Goal: Check status: Check status

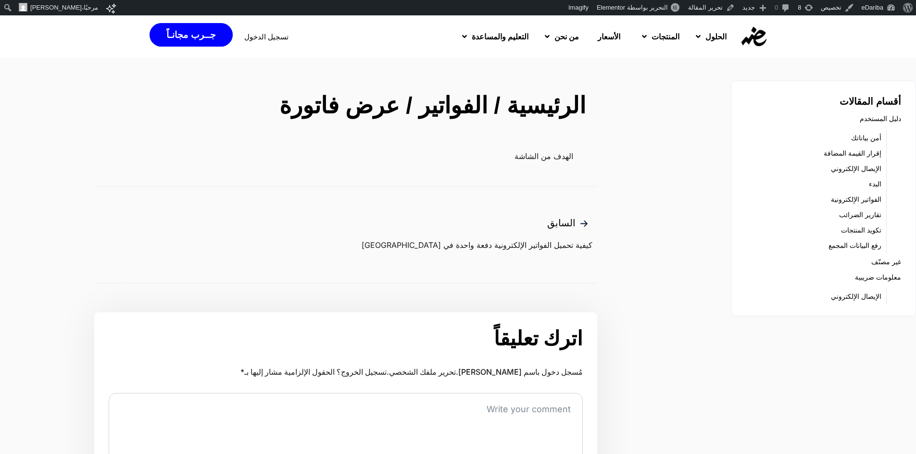
click at [553, 154] on p "الهدف من الشاشة" at bounding box center [333, 156] width 479 height 12
click at [523, 159] on p "الهدف من الشاشة" at bounding box center [333, 156] width 479 height 12
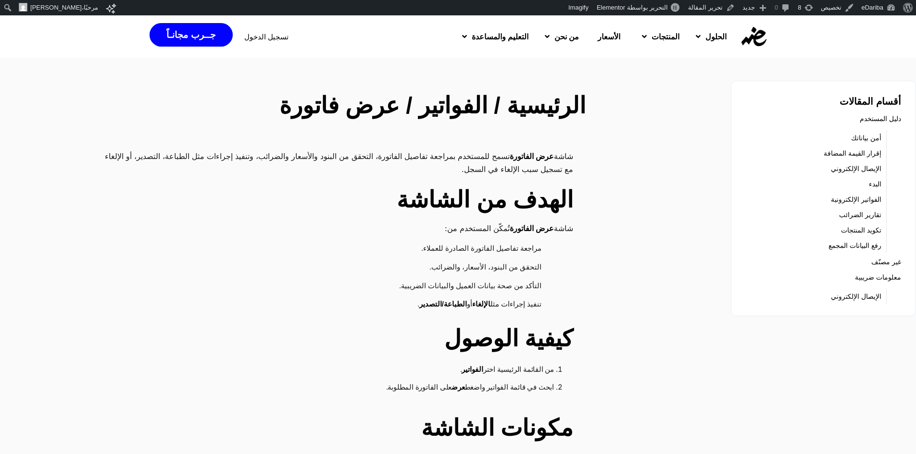
drag, startPoint x: 561, startPoint y: 155, endPoint x: 396, endPoint y: 163, distance: 165.6
click at [396, 163] on p "شاشة عرض الفاتورة تسمح للمستخدم بمراجعة تفاصيل الفاتورة، التحقق من البنود والأس…" at bounding box center [333, 162] width 479 height 25
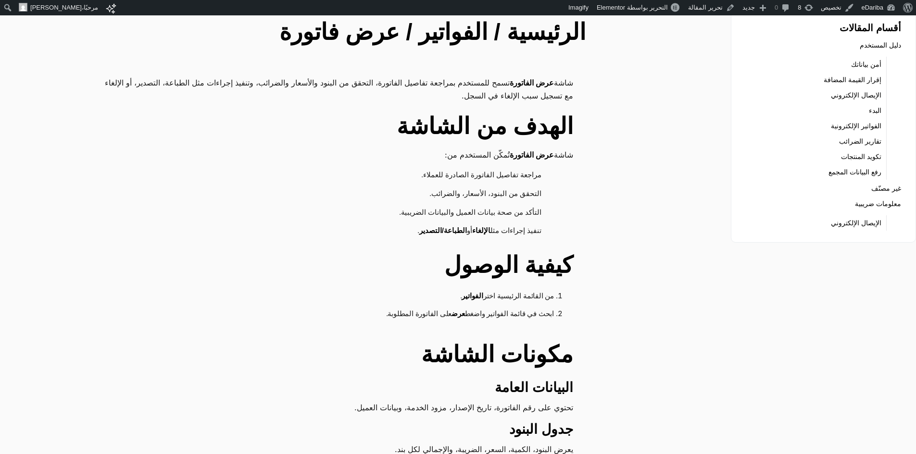
scroll to position [96, 0]
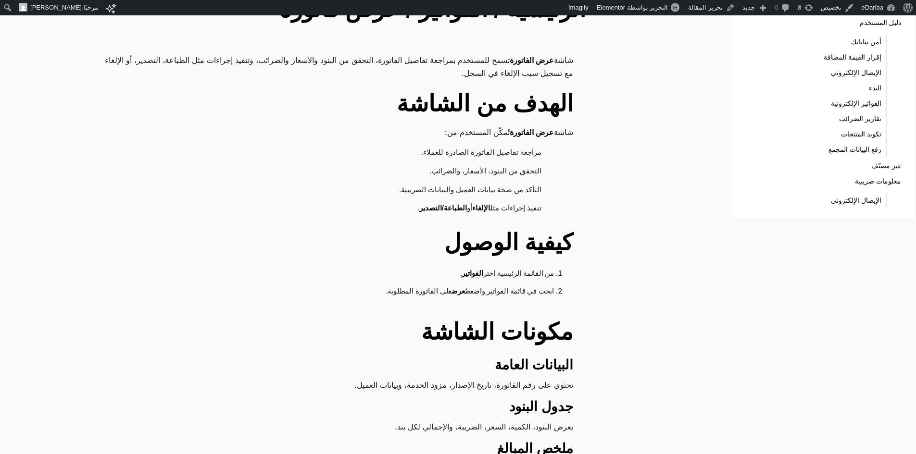
click at [491, 237] on strong "كيفية الوصول" at bounding box center [508, 242] width 129 height 25
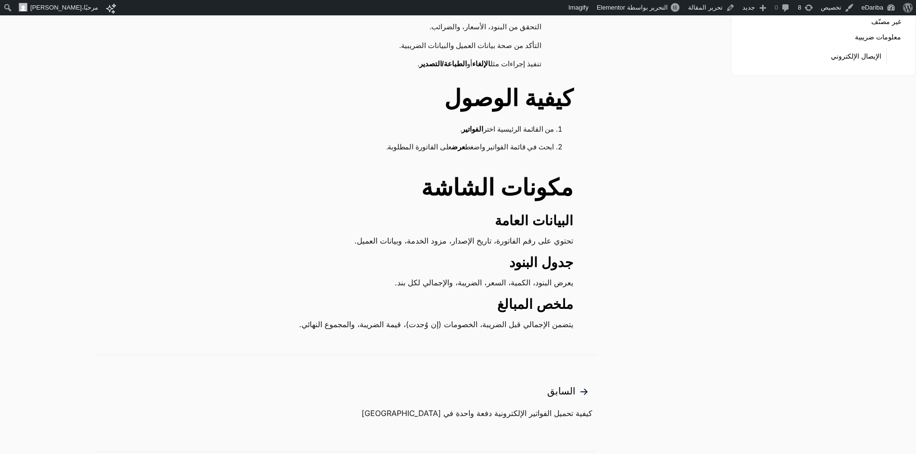
scroll to position [288, 0]
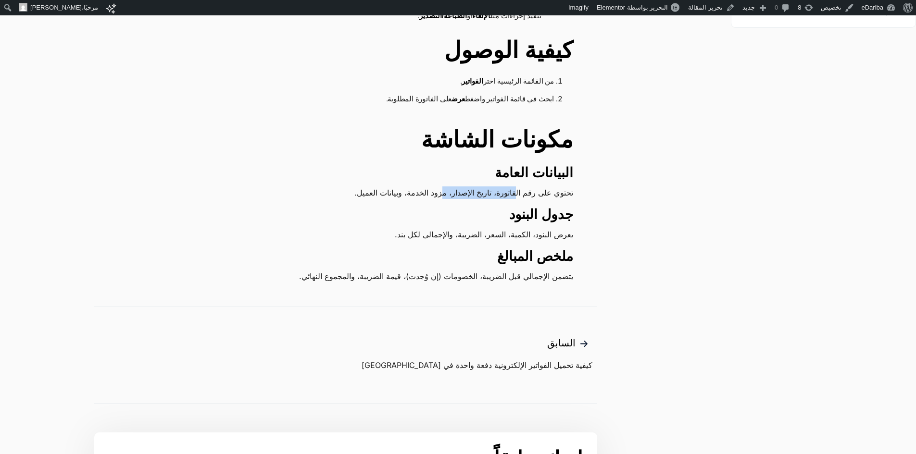
drag, startPoint x: 513, startPoint y: 193, endPoint x: 437, endPoint y: 191, distance: 76.5
click at [437, 191] on p "تحتوي على رقم الفاتورة، تاريخ الإصدار، مزود الخدمة، وبيانات العميل." at bounding box center [333, 193] width 479 height 12
drag, startPoint x: 402, startPoint y: 190, endPoint x: 386, endPoint y: 188, distance: 16.5
click at [386, 188] on p "تحتوي على رقم الفاتورة، تاريخ الإصدار، مزود الخدمة، وبيانات العميل." at bounding box center [333, 193] width 479 height 12
drag, startPoint x: 570, startPoint y: 176, endPoint x: 323, endPoint y: 195, distance: 247.8
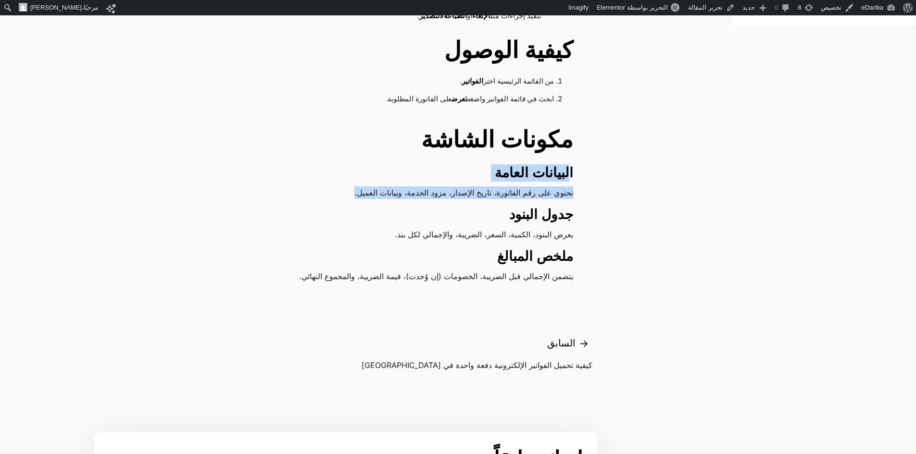
click at [323, 195] on div "شاشة عرض الفاتورة تسمح للمستخدم بمراجعة تفاصيل الفاتورة، التحقق من البنود والأس…" at bounding box center [345, 72] width 503 height 421
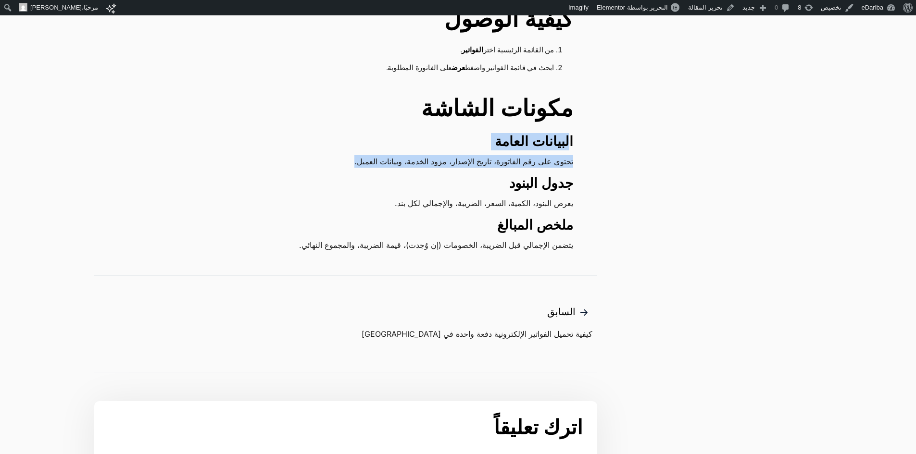
scroll to position [337, 0]
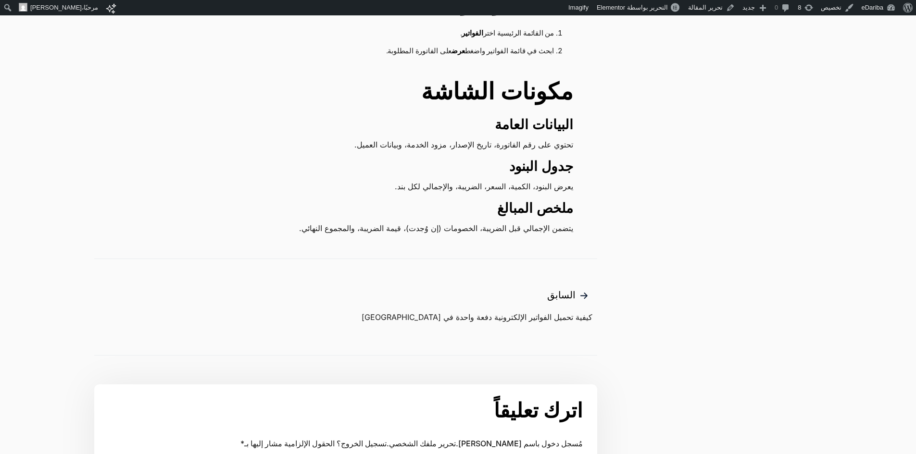
click at [526, 245] on main "الرئيسية / الفواتير / عرض فاتورة شاشة عرض الفاتورة تسمح للمستخدم بمراجعة تفاصيل…" at bounding box center [346, 172] width 526 height 840
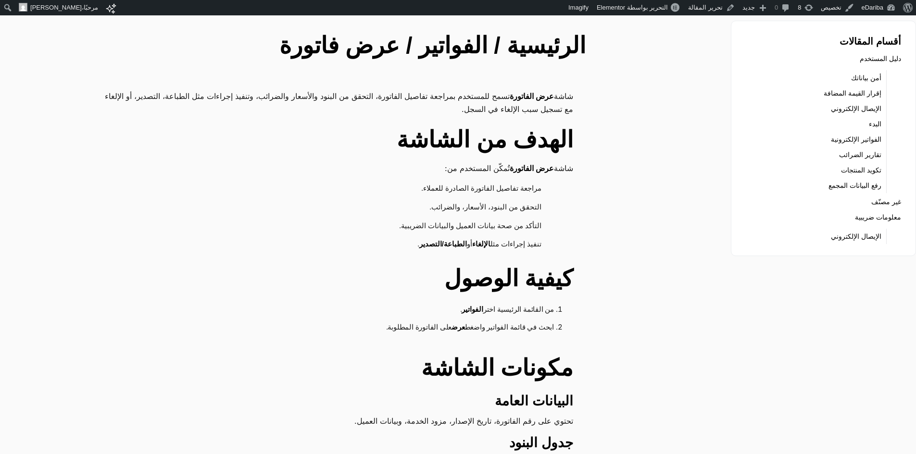
scroll to position [0, 0]
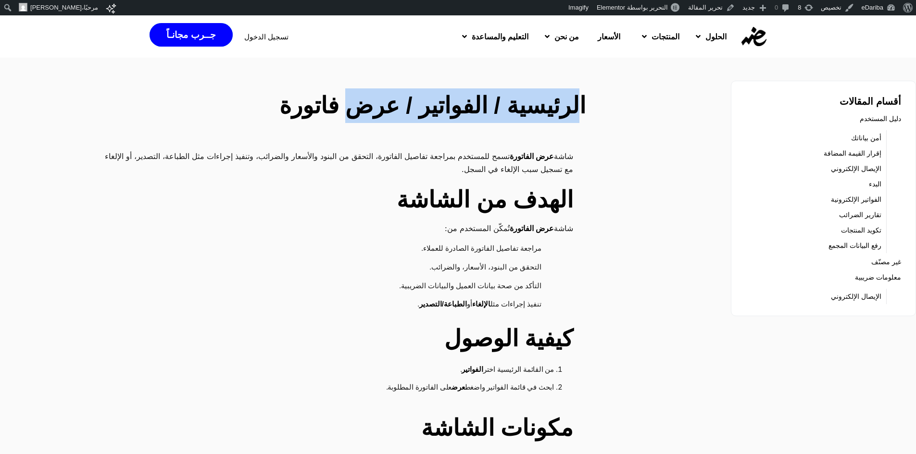
drag, startPoint x: 562, startPoint y: 112, endPoint x: 364, endPoint y: 107, distance: 198.6
click at [364, 107] on h2 "الرئيسية / الفواتير / عرض فاتورة" at bounding box center [346, 105] width 480 height 35
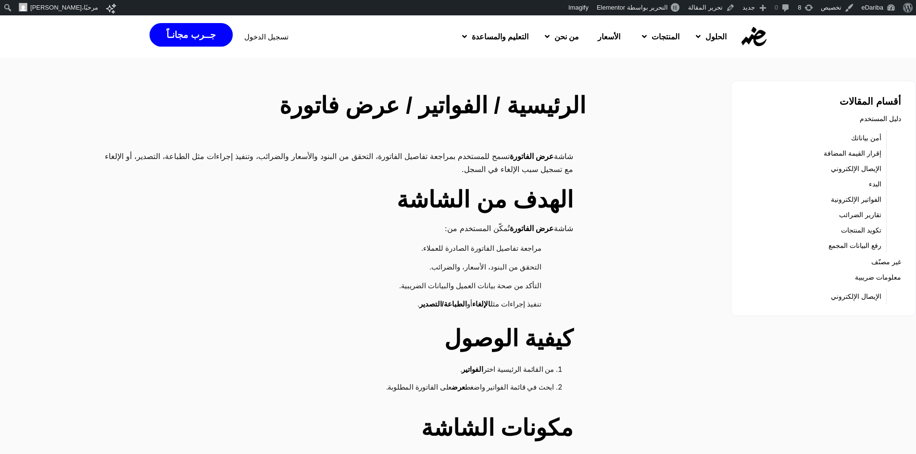
click at [535, 227] on strong "عرض الفاتورة" at bounding box center [532, 228] width 44 height 8
drag, startPoint x: 542, startPoint y: 158, endPoint x: 432, endPoint y: 143, distance: 110.6
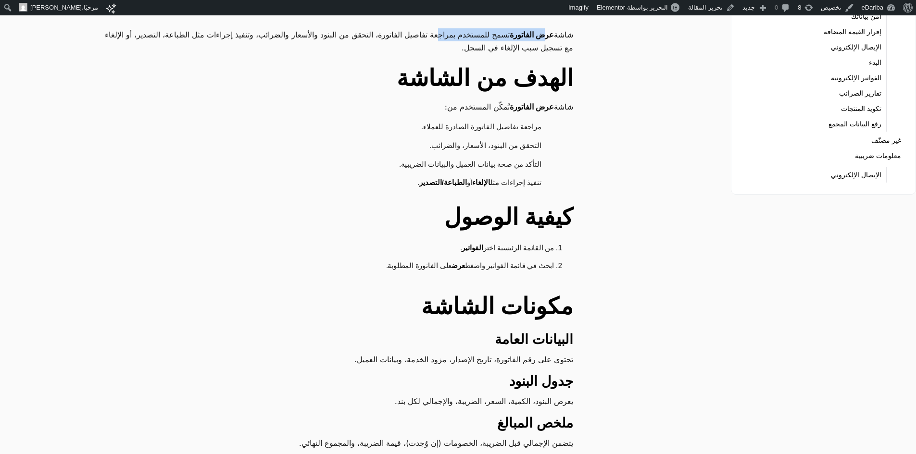
scroll to position [144, 0]
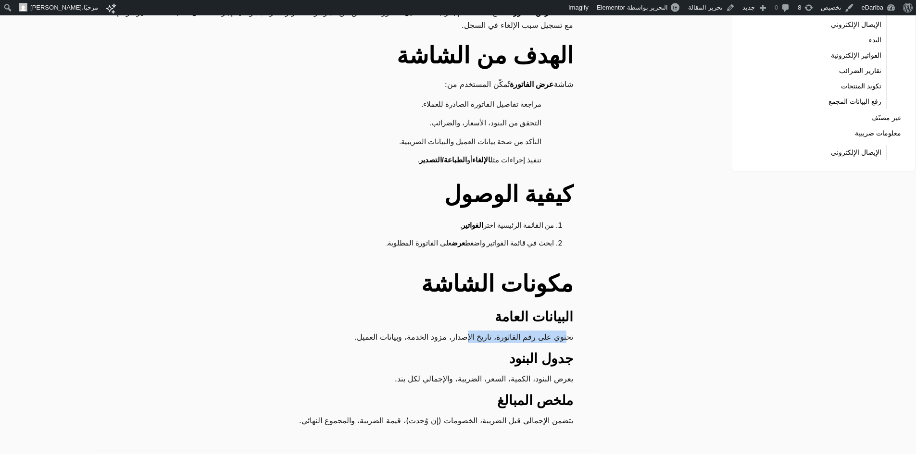
drag, startPoint x: 564, startPoint y: 336, endPoint x: 460, endPoint y: 333, distance: 104.4
click at [460, 333] on p "تحتوي على رقم الفاتورة، تاريخ الإصدار، مزود الخدمة، وبيانات العميل." at bounding box center [333, 337] width 479 height 12
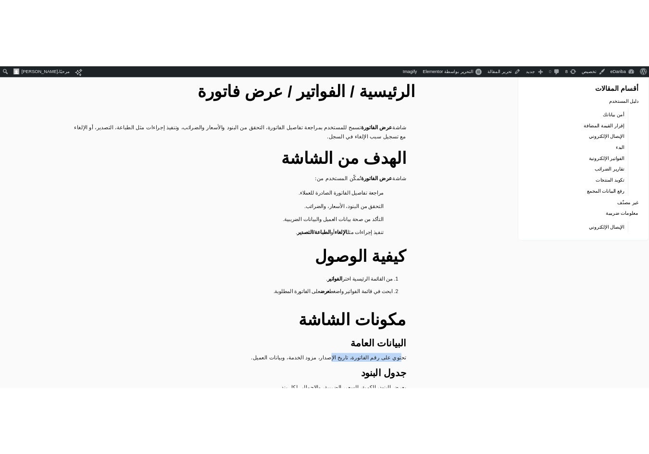
scroll to position [48, 0]
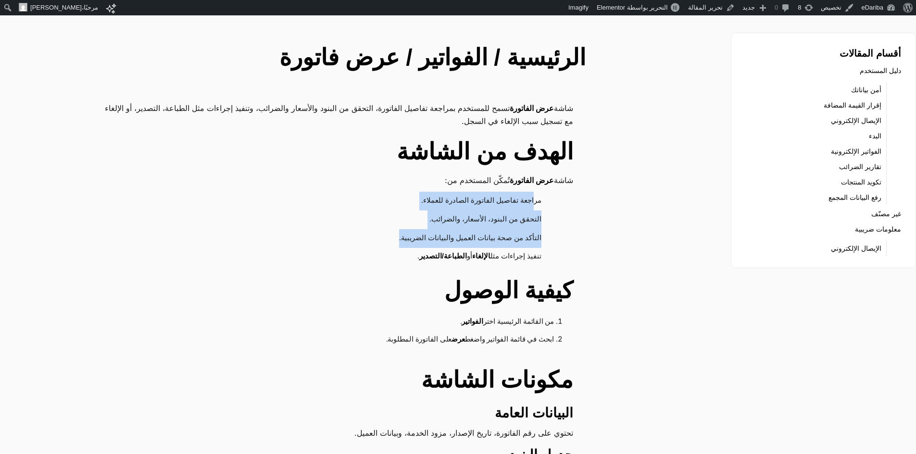
drag, startPoint x: 534, startPoint y: 197, endPoint x: 372, endPoint y: 234, distance: 165.8
click at [372, 234] on ul "مراجعة تفاصيل الفاتورة الصادرة للعملاء. التحقق من البنود، الأسعار، والضرائب. ال…" at bounding box center [333, 229] width 479 height 75
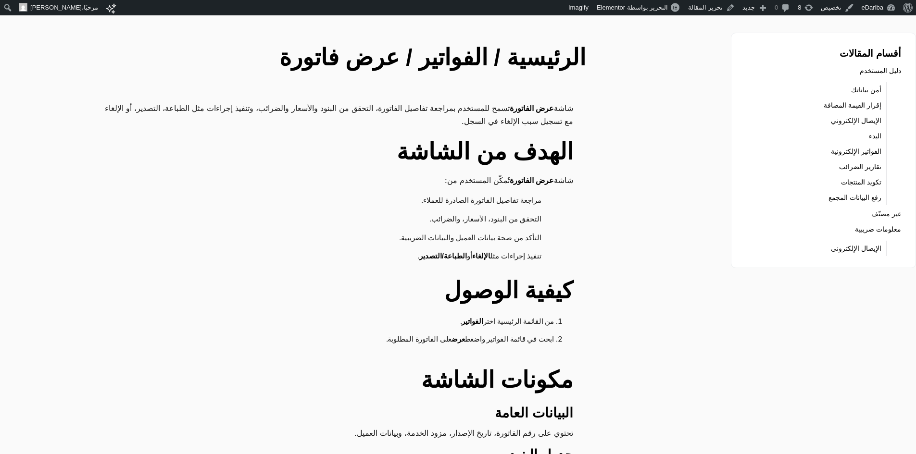
click at [401, 105] on p "شاشة عرض الفاتورة تسمح للمستخدم بمراجعة تفاصيل الفاتورة، التحقق من البنود والأس…" at bounding box center [333, 114] width 479 height 25
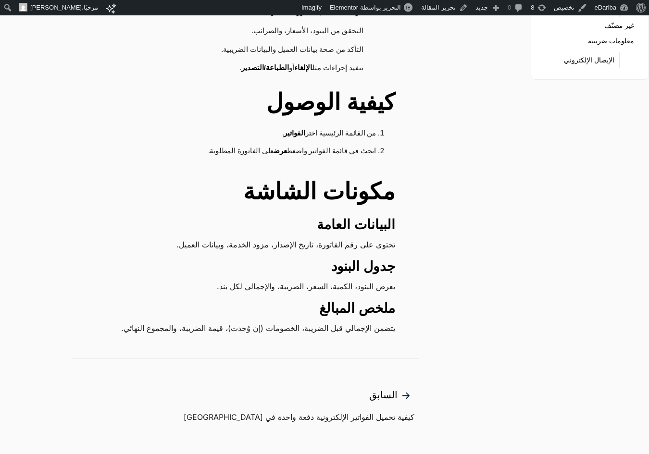
scroll to position [240, 0]
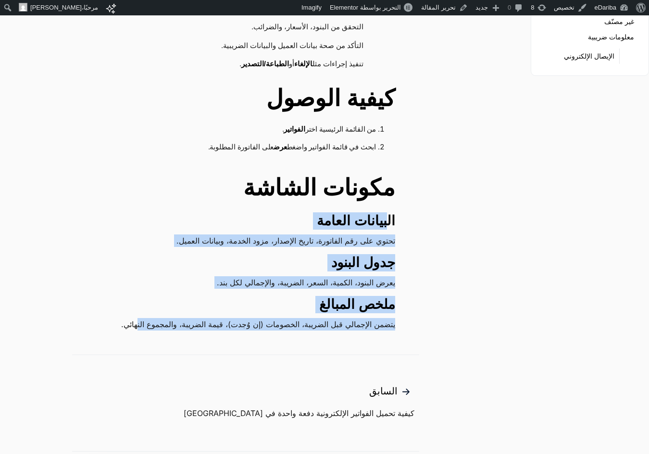
drag, startPoint x: 366, startPoint y: 234, endPoint x: 119, endPoint y: 317, distance: 261.2
click at [119, 317] on div "شاشة عرض الفاتورة تسمح للمستخدم بمراجعة تفاصيل الفاتورة، التحقق من البنود والأس…" at bounding box center [246, 120] width 348 height 421
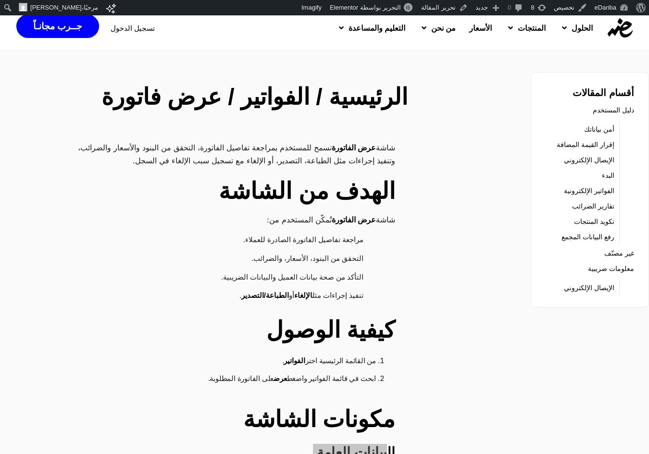
scroll to position [0, 0]
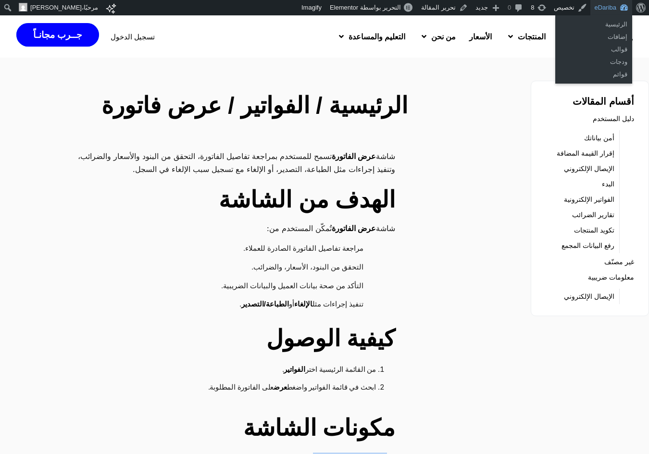
click at [604, 9] on link "eDariba" at bounding box center [611, 7] width 42 height 15
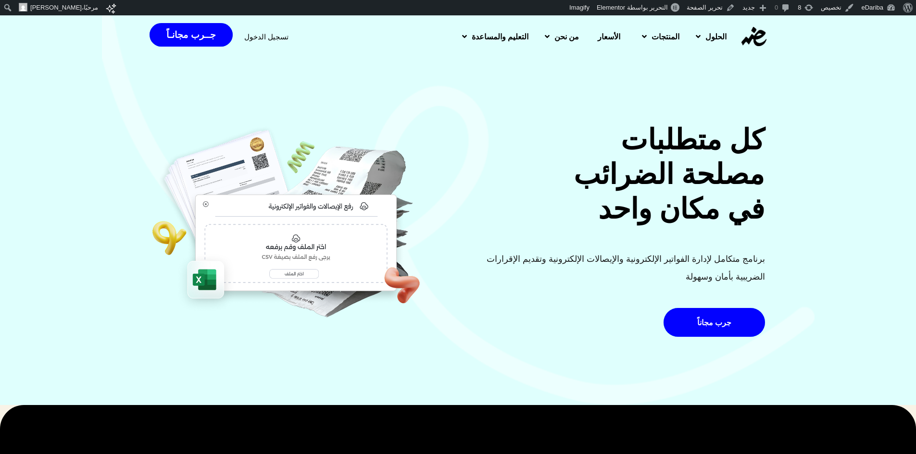
click at [250, 36] on span "تسجيل الدخول" at bounding box center [266, 36] width 44 height 7
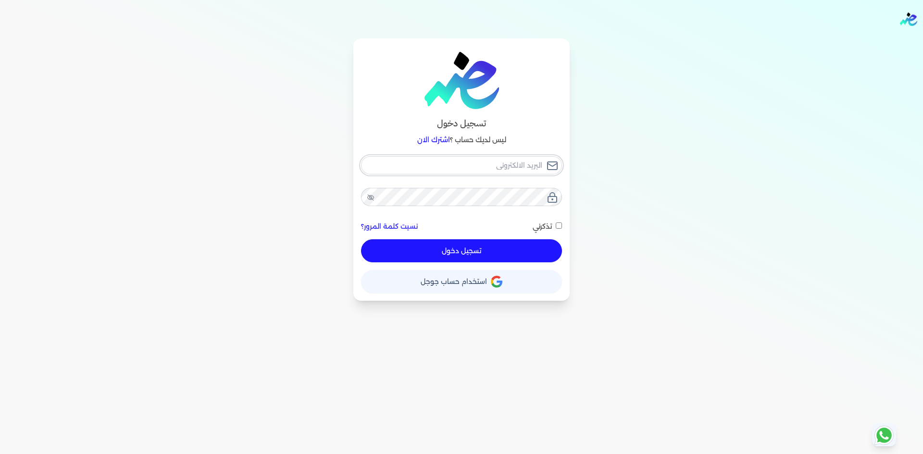
type input "Hello@ensoulify.com"
click at [458, 247] on button "تسجيل دخول" at bounding box center [461, 250] width 201 height 23
checkbox input "false"
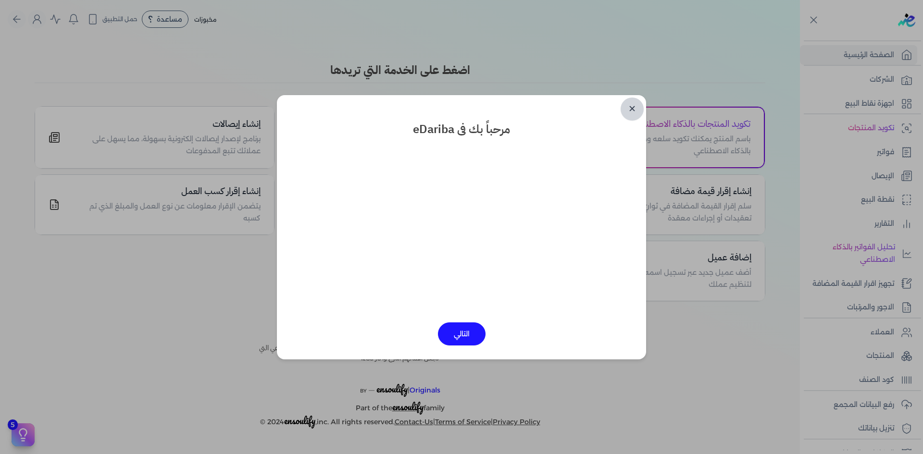
click at [637, 105] on link "✕" at bounding box center [632, 109] width 23 height 23
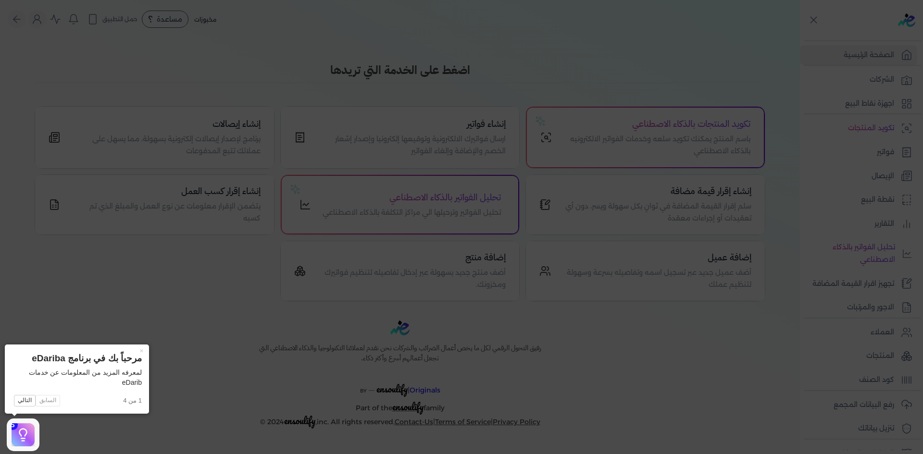
click at [196, 281] on icon at bounding box center [461, 227] width 923 height 454
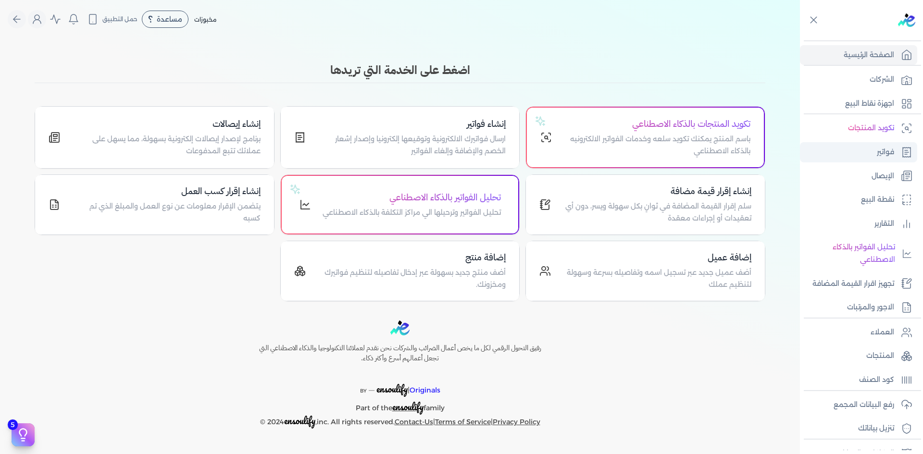
click at [890, 153] on p "فواتير" at bounding box center [885, 152] width 17 height 12
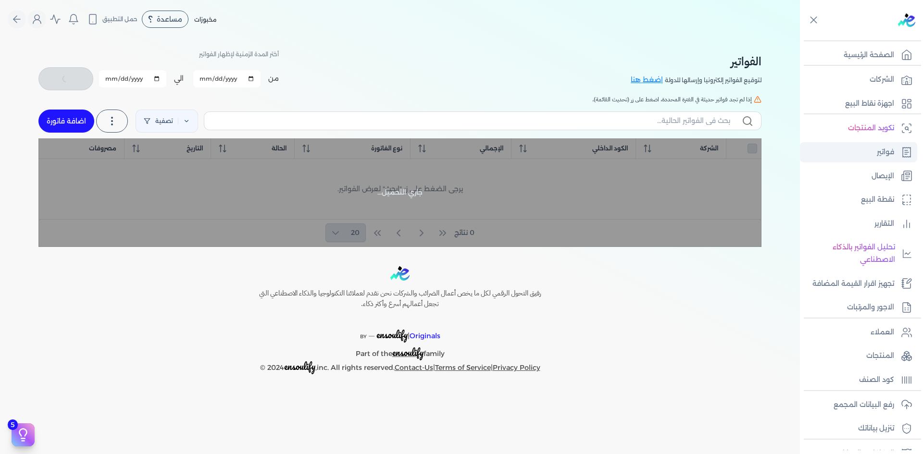
checkbox input "false"
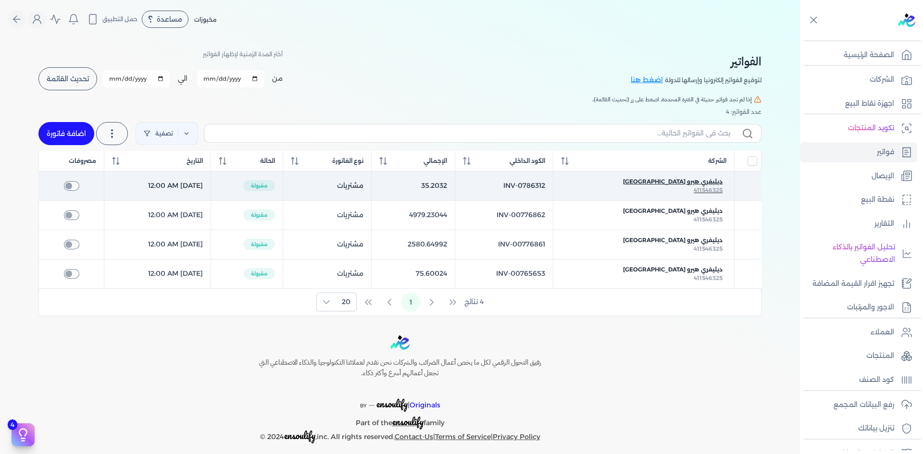
click at [714, 182] on span "ديليفري هيرو مصر" at bounding box center [673, 181] width 100 height 9
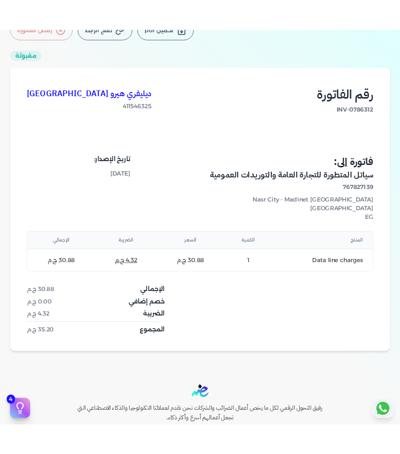
scroll to position [53, 0]
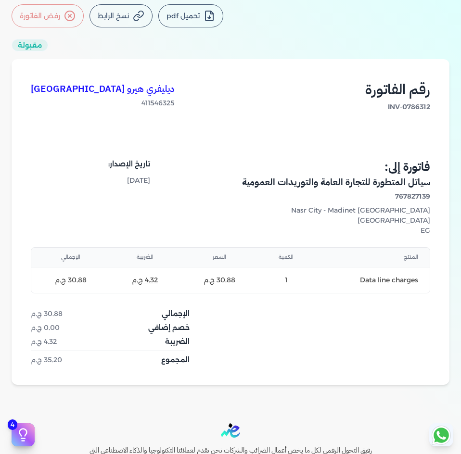
click at [277, 107] on div "ديليفري هيرو مصر 411546325 رقم الفاتورة INV-0786312" at bounding box center [230, 110] width 399 height 64
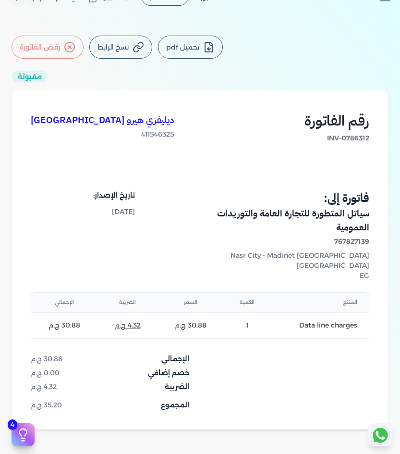
scroll to position [5, 0]
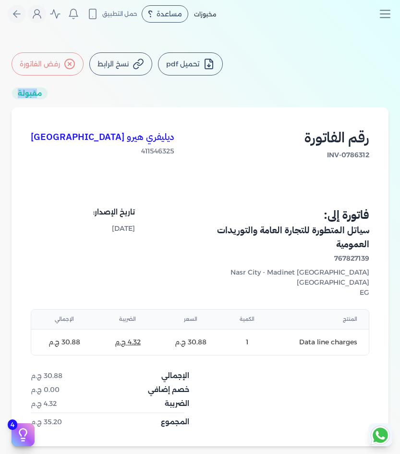
drag, startPoint x: 41, startPoint y: 95, endPoint x: 22, endPoint y: 96, distance: 19.8
click at [22, 96] on div "مقبولة" at bounding box center [30, 93] width 37 height 12
click at [22, 95] on div "مقبولة" at bounding box center [30, 93] width 37 height 12
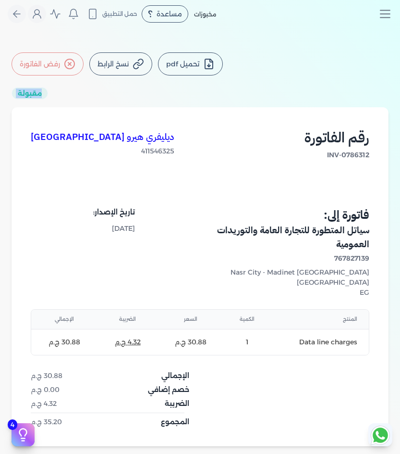
drag, startPoint x: 22, startPoint y: 94, endPoint x: 72, endPoint y: 84, distance: 51.6
click at [72, 84] on div "تحميل pdf نسخ الرابط رفض الفاتورة مقبولة ديليفري هيرو مصر 411546325 رقم الفاتور…" at bounding box center [200, 249] width 400 height 394
drag, startPoint x: 243, startPoint y: 50, endPoint x: 63, endPoint y: 72, distance: 180.7
click at [63, 72] on div "تحميل pdf نسخ الرابط رفض الفاتورة مقبولة ديليفري هيرو مصر 411546325 رقم الفاتور…" at bounding box center [200, 249] width 400 height 432
drag, startPoint x: 18, startPoint y: 101, endPoint x: 112, endPoint y: 91, distance: 94.7
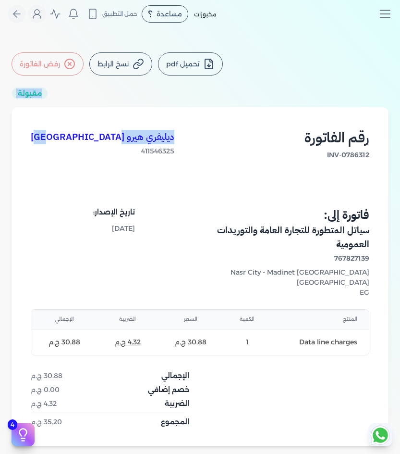
click at [112, 91] on div "تحميل pdf نسخ الرابط رفض الفاتورة مقبولة ديليفري هيرو مصر 411546325 رقم الفاتور…" at bounding box center [200, 249] width 400 height 394
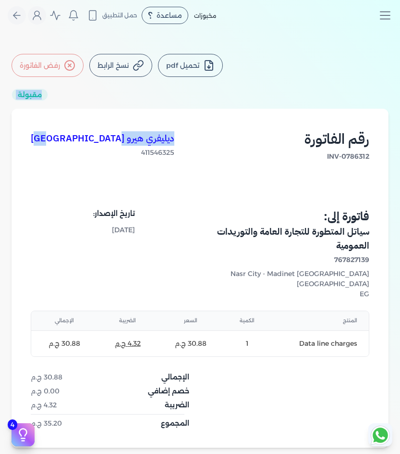
scroll to position [0, 0]
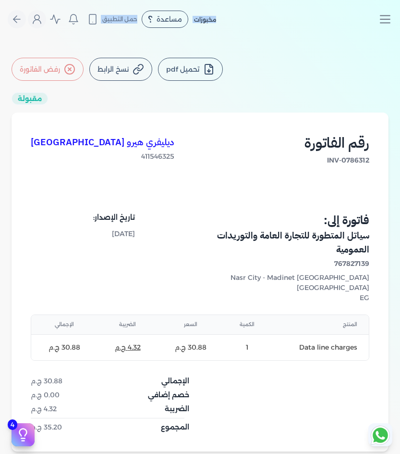
drag, startPoint x: 238, startPoint y: 37, endPoint x: 60, endPoint y: 40, distance: 178.4
click at [60, 40] on div "Toggle Navigation الاسعار العمولات مساعدة خدمة العملاء دليل المستخدم تسجيل الدخ…" at bounding box center [200, 227] width 400 height 454
click at [242, 87] on div "تحميل pdf نسخ الرابط رفض الفاتورة مقبولة ديليفري هيرو مصر 411546325 رقم الفاتور…" at bounding box center [200, 255] width 400 height 394
drag, startPoint x: 237, startPoint y: 98, endPoint x: 248, endPoint y: 41, distance: 57.9
click at [181, 55] on div "تحميل pdf نسخ الرابط رفض الفاتورة مقبولة ديليفري هيرو مصر 411546325 رقم الفاتور…" at bounding box center [200, 254] width 400 height 432
